Goal: Information Seeking & Learning: Check status

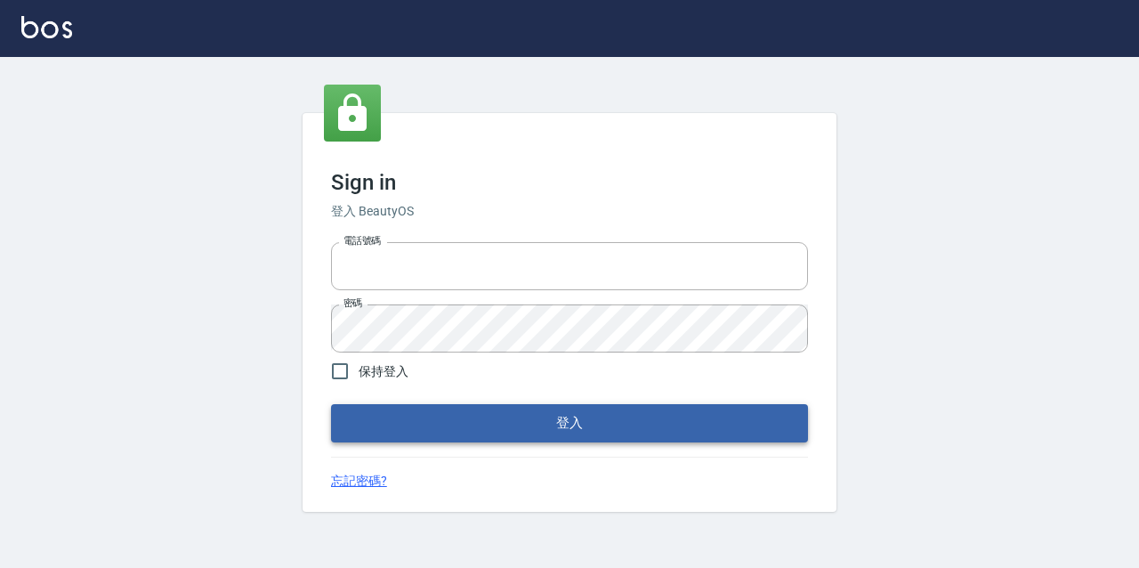
type input "2063579"
click at [431, 415] on button "登入" at bounding box center [569, 422] width 477 height 37
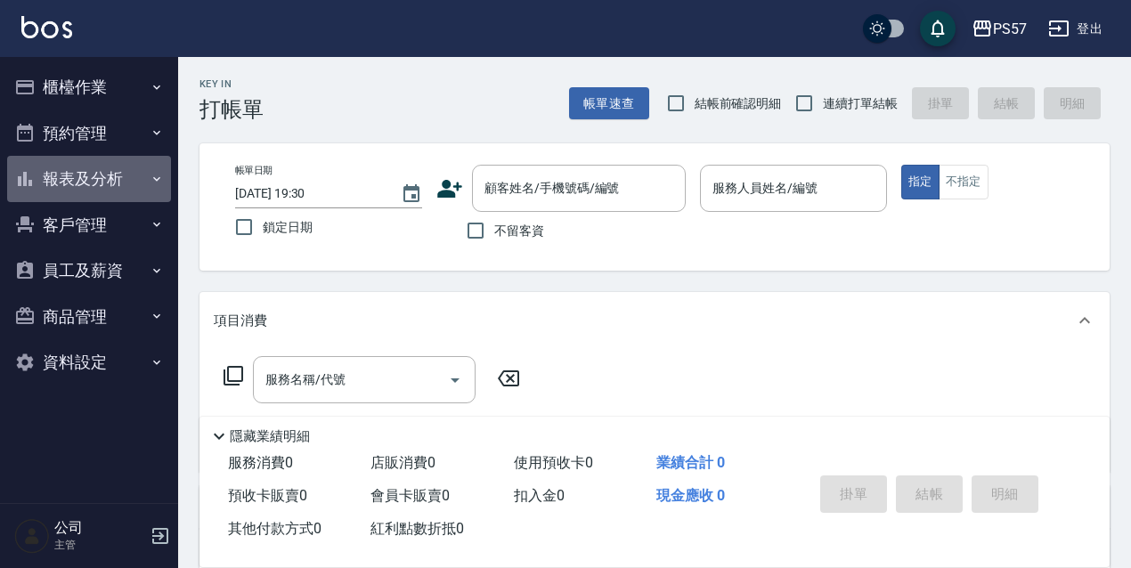
click at [90, 170] on button "報表及分析" at bounding box center [89, 179] width 164 height 46
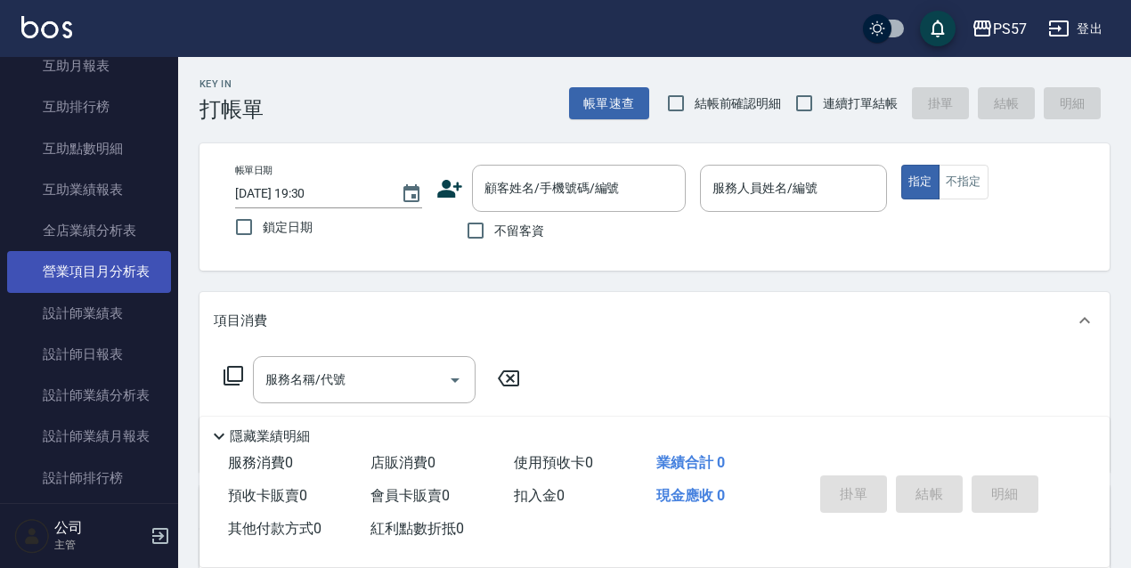
scroll to position [415, 0]
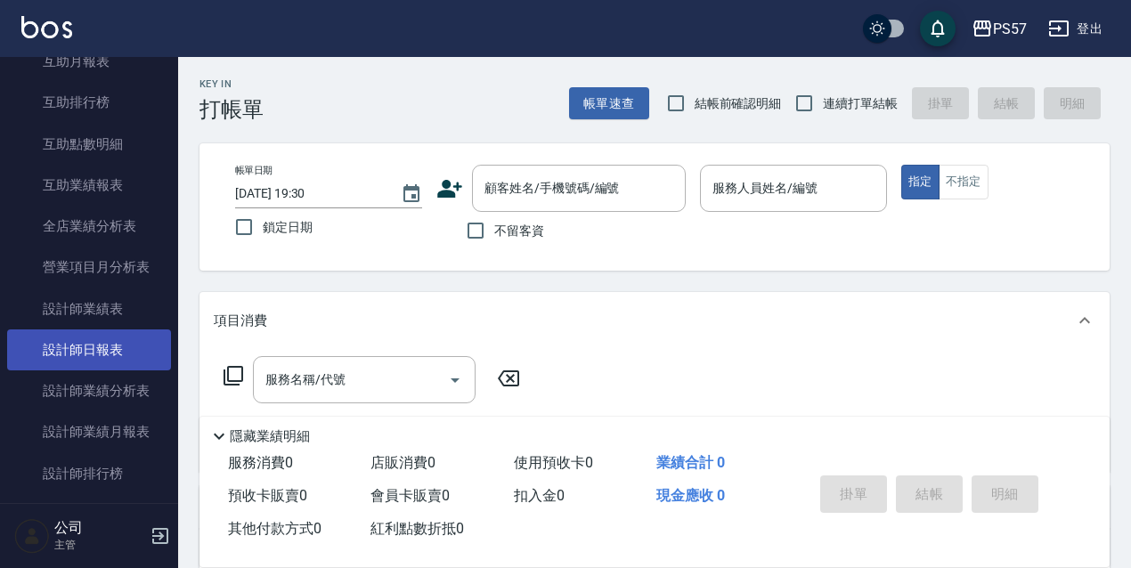
click at [87, 337] on link "設計師日報表" at bounding box center [89, 349] width 164 height 41
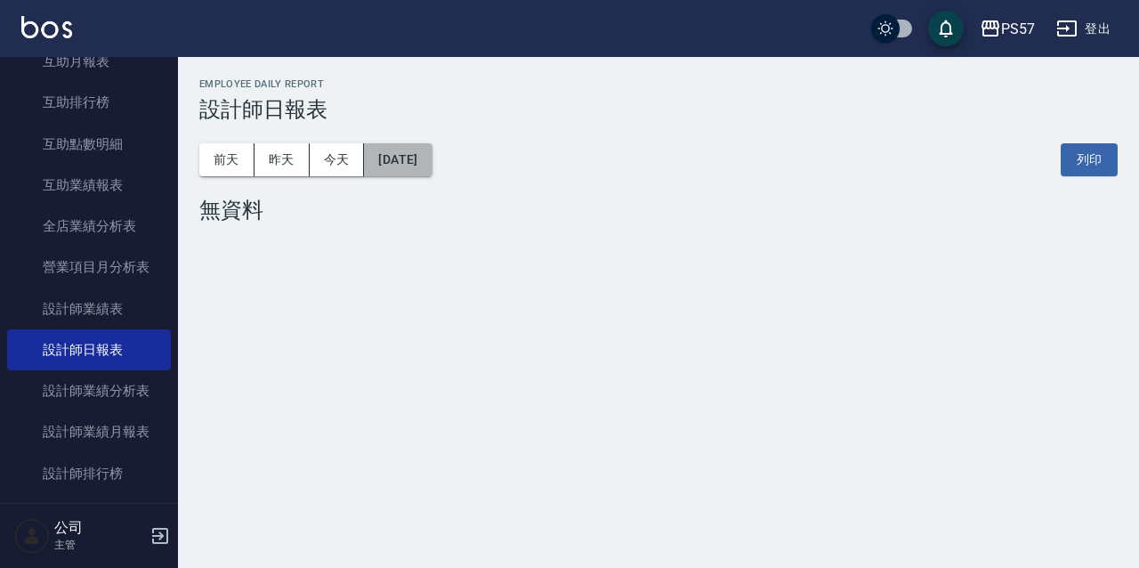
click at [413, 157] on button "[DATE]" at bounding box center [398, 159] width 68 height 33
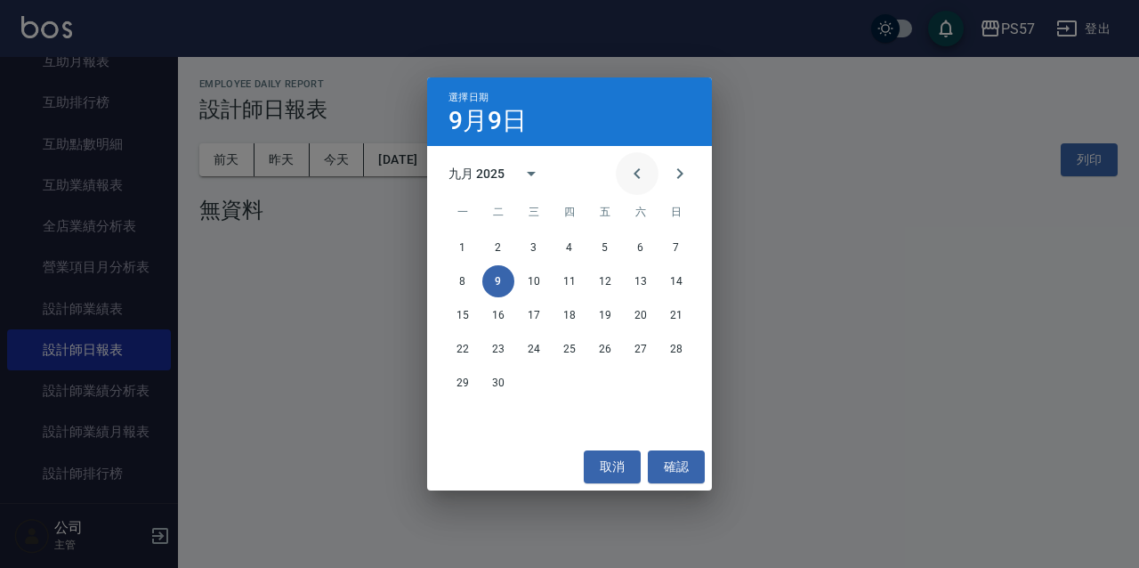
click at [643, 167] on icon "Previous month" at bounding box center [637, 173] width 21 height 21
click at [678, 383] on button "31" at bounding box center [677, 383] width 32 height 32
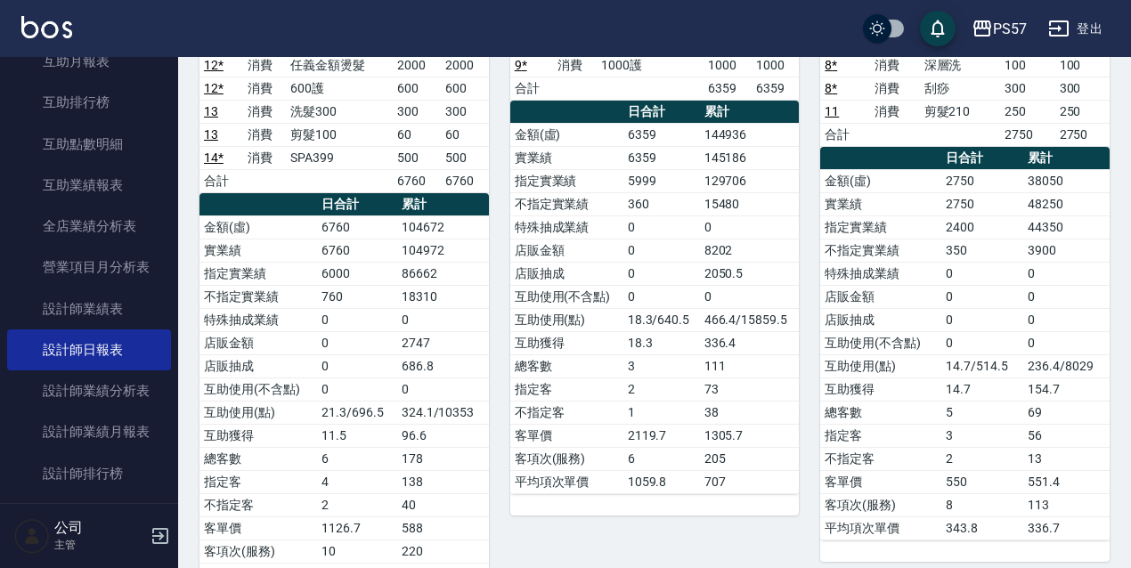
scroll to position [356, 0]
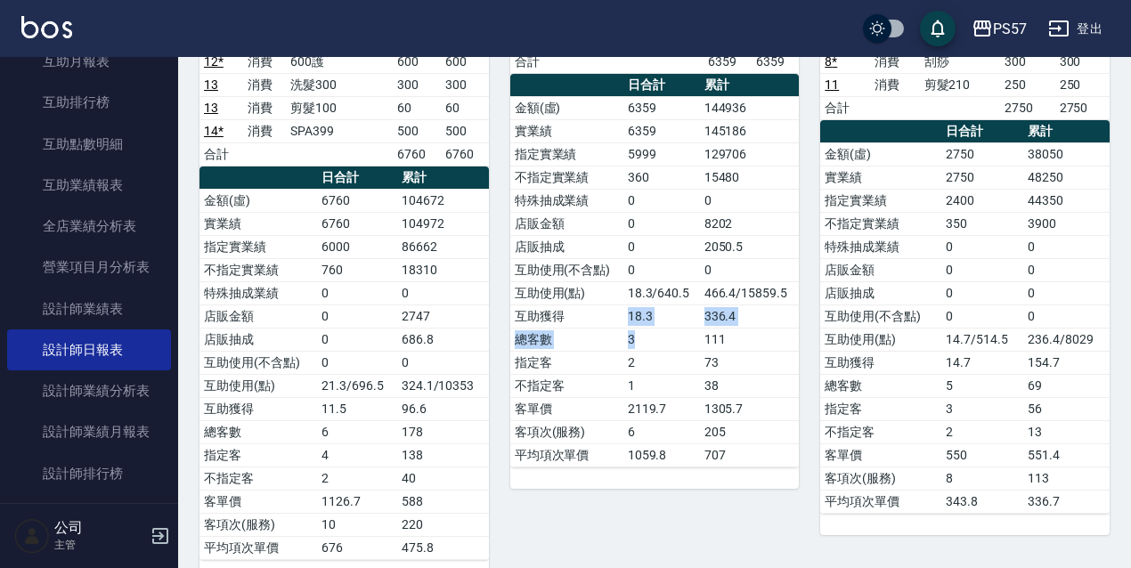
drag, startPoint x: 630, startPoint y: 312, endPoint x: 653, endPoint y: 322, distance: 25.5
click at [653, 322] on tbody "金額(虛) 6359 144936 實業績 6359 145186 指定實業績 5999 129706 不指定實業績 360 15480 特殊抽成業績 0 0…" at bounding box center [654, 281] width 289 height 370
click at [652, 316] on td "18.3" at bounding box center [661, 315] width 77 height 23
drag, startPoint x: 632, startPoint y: 310, endPoint x: 657, endPoint y: 318, distance: 26.2
click at [657, 318] on td "18.3" at bounding box center [661, 315] width 77 height 23
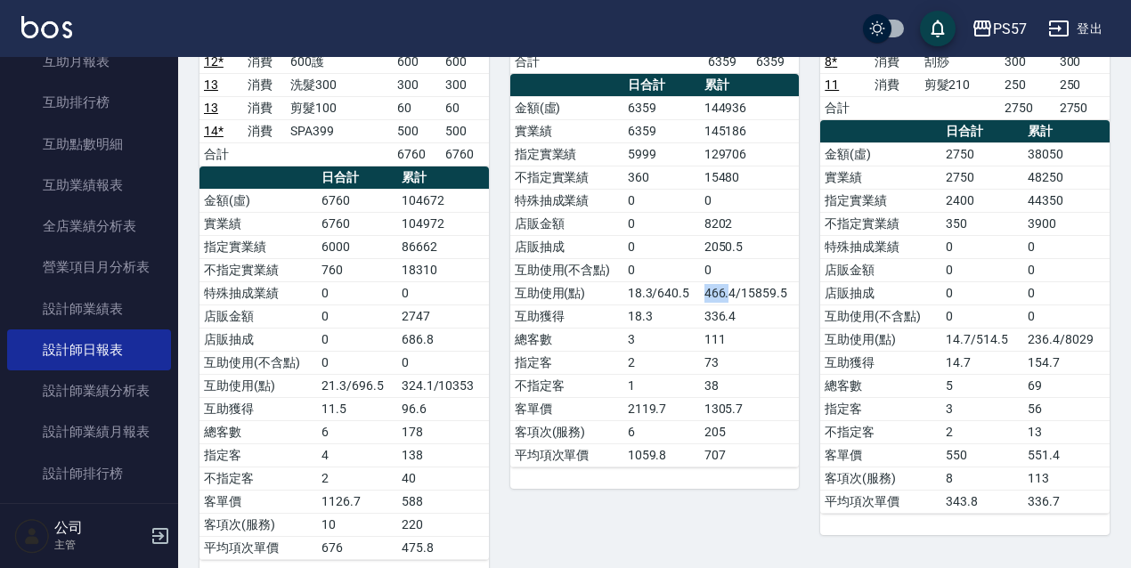
drag, startPoint x: 705, startPoint y: 283, endPoint x: 731, endPoint y: 289, distance: 26.6
click at [731, 289] on td "466.4/15859.5" at bounding box center [750, 292] width 100 height 23
click at [707, 287] on td "466.4/15859.5" at bounding box center [750, 292] width 100 height 23
drag, startPoint x: 705, startPoint y: 288, endPoint x: 726, endPoint y: 292, distance: 21.8
click at [726, 292] on td "466.4/15859.5" at bounding box center [750, 292] width 100 height 23
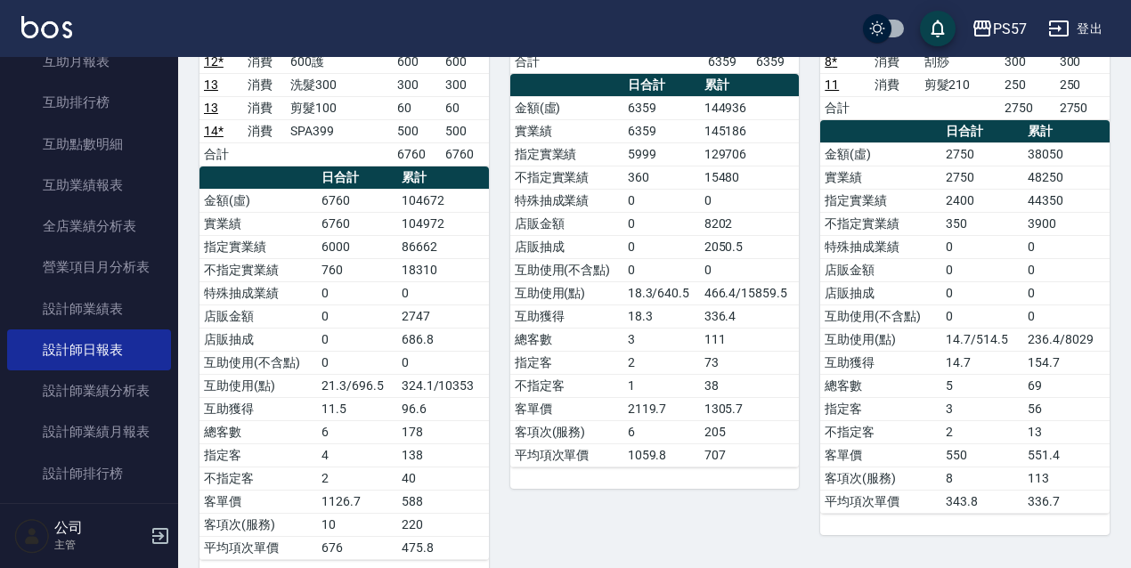
click at [707, 313] on td "336.4" at bounding box center [750, 315] width 100 height 23
drag, startPoint x: 707, startPoint y: 312, endPoint x: 740, endPoint y: 315, distance: 33.1
click at [740, 315] on td "336.4" at bounding box center [750, 315] width 100 height 23
drag, startPoint x: 706, startPoint y: 288, endPoint x: 735, endPoint y: 296, distance: 30.2
click at [735, 296] on td "466.4/15859.5" at bounding box center [750, 292] width 100 height 23
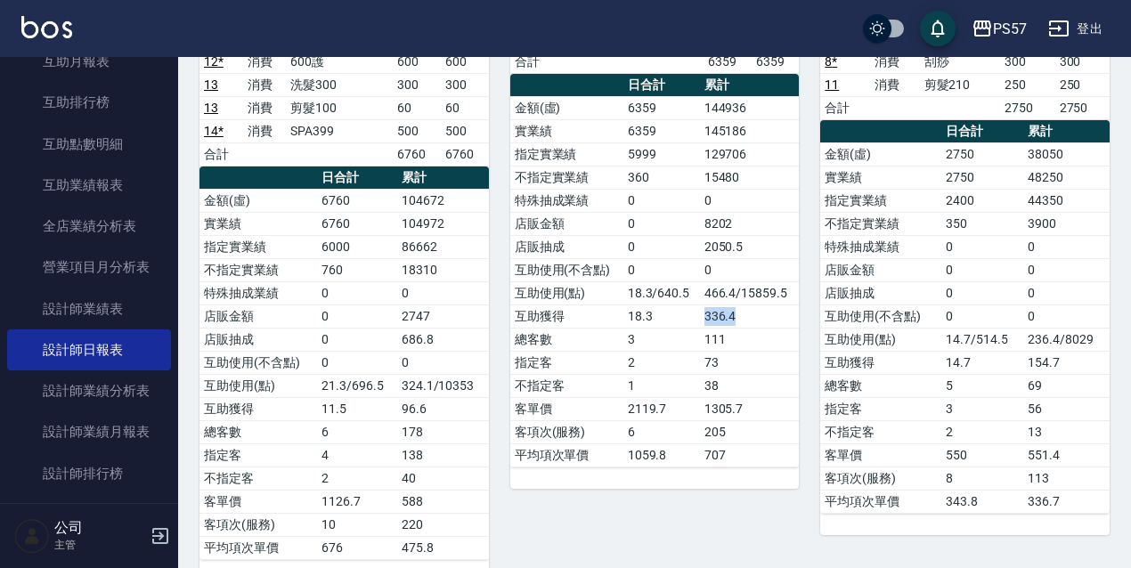
click at [735, 312] on td "336.4" at bounding box center [750, 315] width 100 height 23
drag, startPoint x: 651, startPoint y: 313, endPoint x: 680, endPoint y: 320, distance: 30.2
click at [680, 320] on td "18.3" at bounding box center [661, 315] width 77 height 23
drag, startPoint x: 701, startPoint y: 285, endPoint x: 735, endPoint y: 285, distance: 33.8
click at [735, 285] on td "466.4/15859.5" at bounding box center [750, 292] width 100 height 23
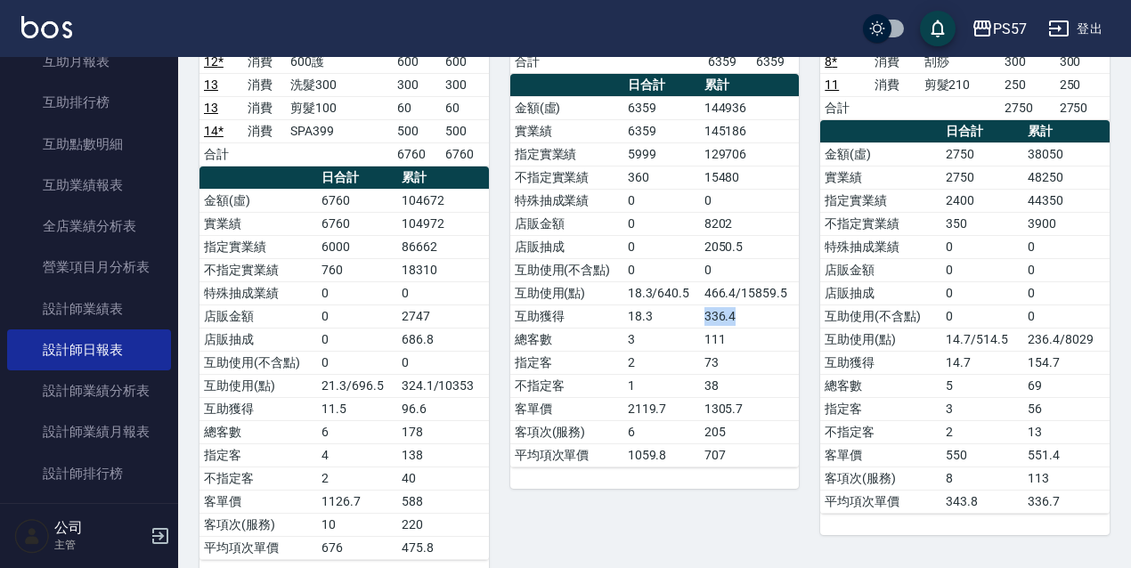
drag, startPoint x: 701, startPoint y: 310, endPoint x: 738, endPoint y: 305, distance: 37.7
click at [738, 305] on td "336.4" at bounding box center [750, 315] width 100 height 23
